Goal: Task Accomplishment & Management: Complete application form

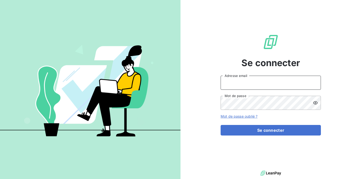
click at [246, 82] on input "Adresse email" at bounding box center [271, 83] width 100 height 14
type input "[PERSON_NAME]"
